Goal: Information Seeking & Learning: Learn about a topic

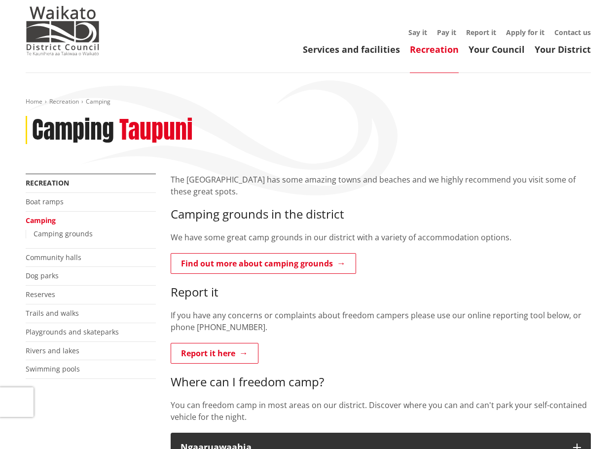
scroll to position [49, 0]
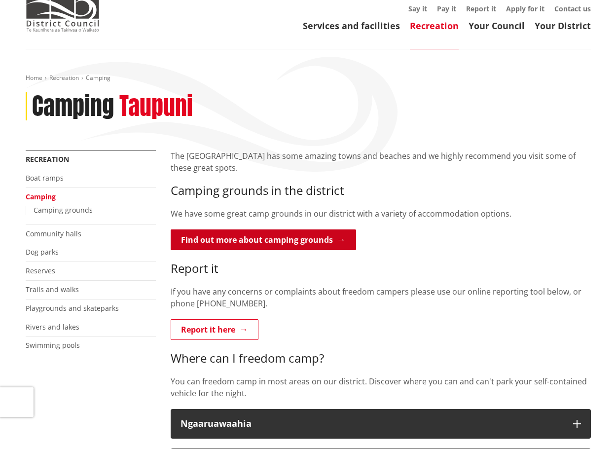
click at [298, 242] on link "Find out more about camping grounds" at bounding box center [264, 239] width 186 height 21
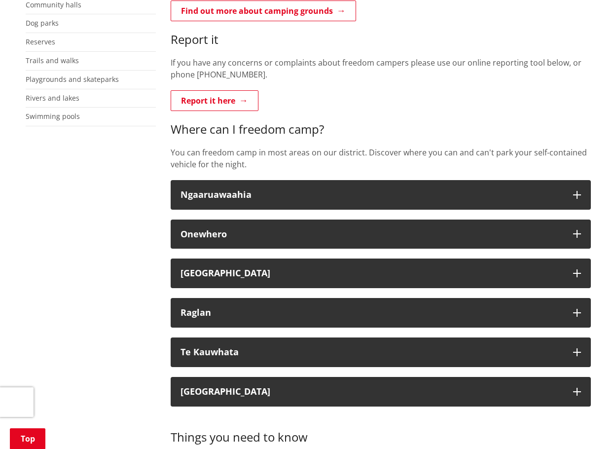
scroll to position [296, 0]
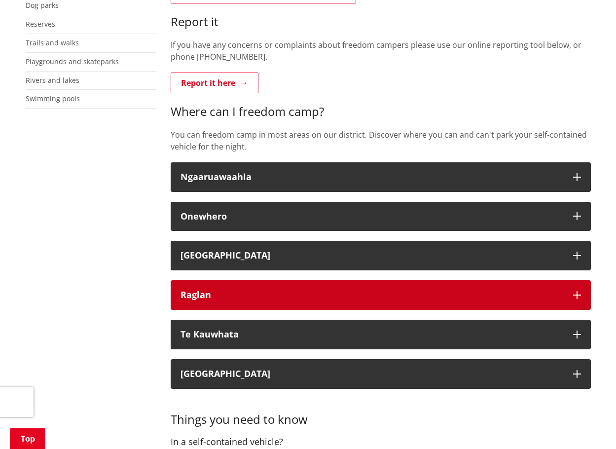
click at [576, 298] on icon "button" at bounding box center [577, 295] width 8 height 8
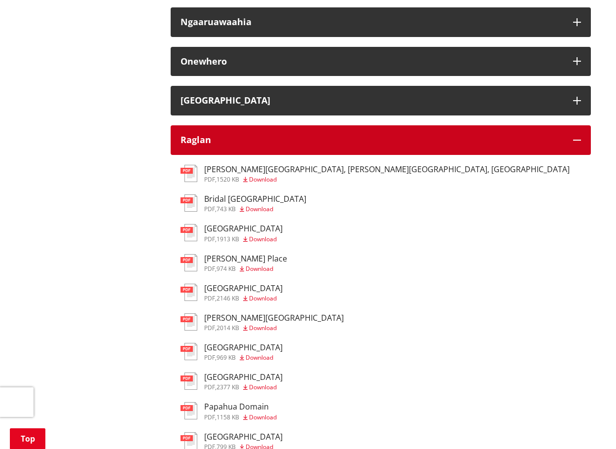
scroll to position [444, 0]
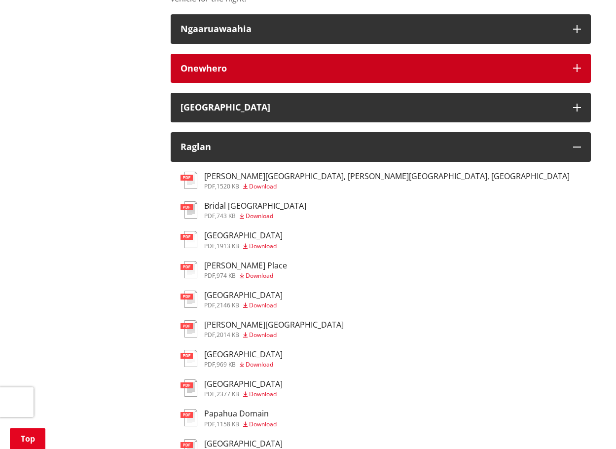
click at [574, 67] on icon "button" at bounding box center [577, 68] width 8 height 8
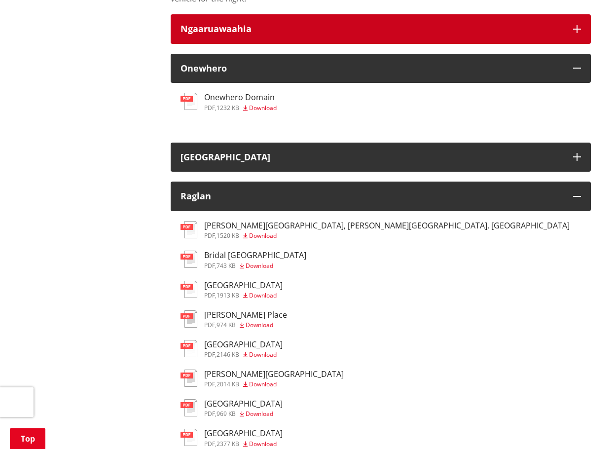
click at [583, 32] on button "Ngaaruawaahia" at bounding box center [381, 29] width 420 height 30
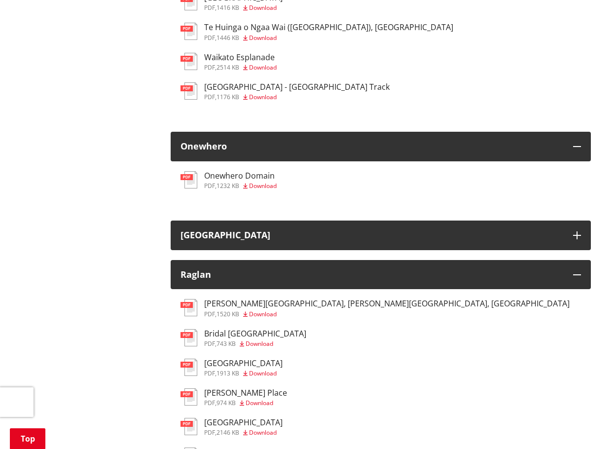
scroll to position [592, 0]
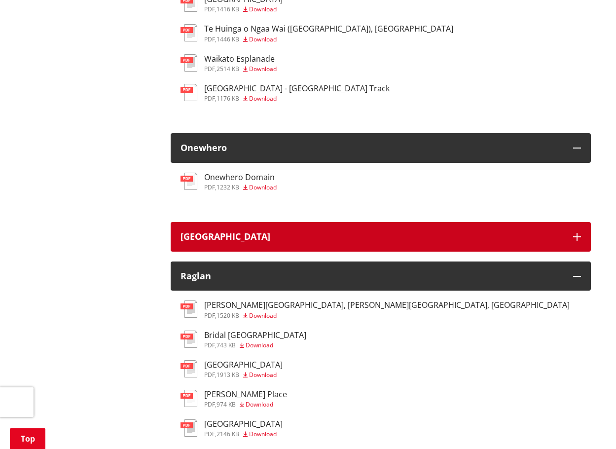
click at [409, 240] on div "[GEOGRAPHIC_DATA]" at bounding box center [372, 237] width 383 height 10
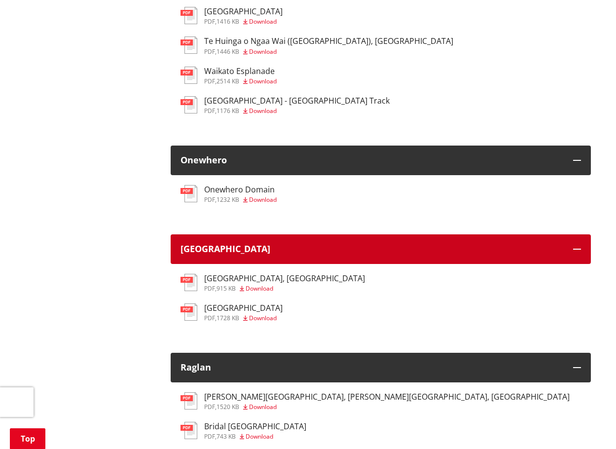
scroll to position [543, 0]
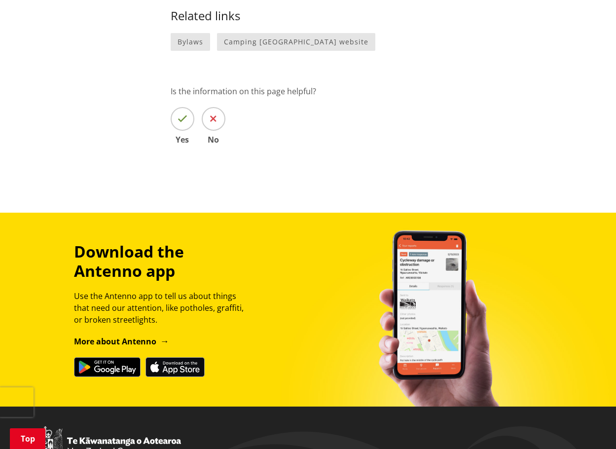
scroll to position [888, 0]
